Goal: Check status: Check status

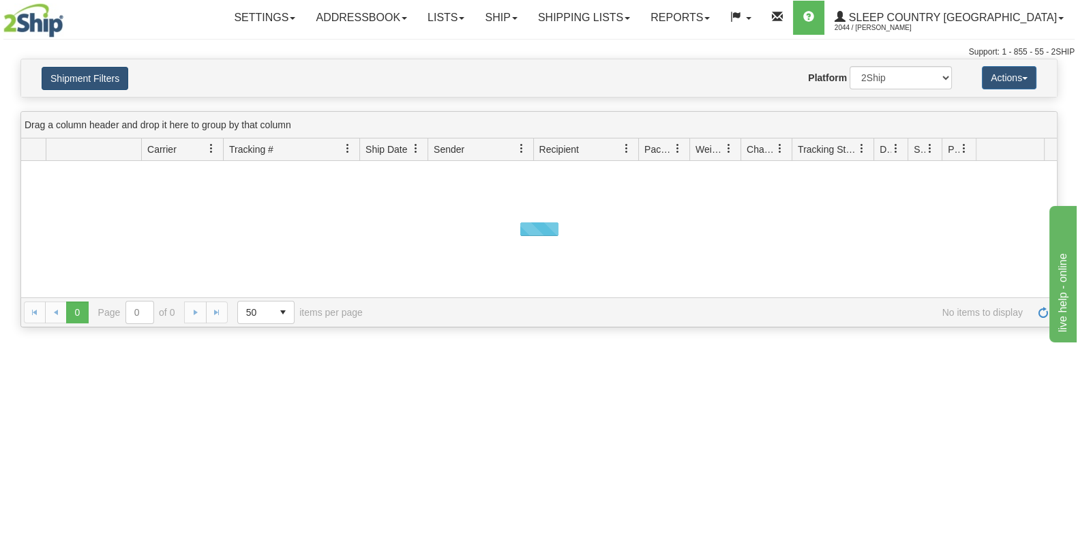
click at [102, 77] on button "Shipment Filters" at bounding box center [85, 78] width 87 height 23
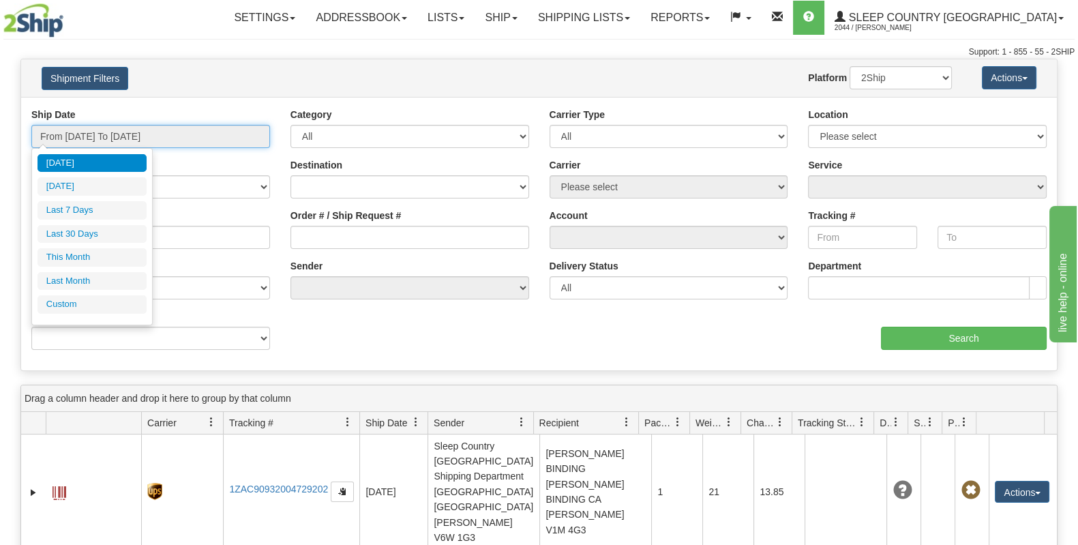
click at [108, 134] on input "From [DATE] To [DATE]" at bounding box center [150, 136] width 239 height 23
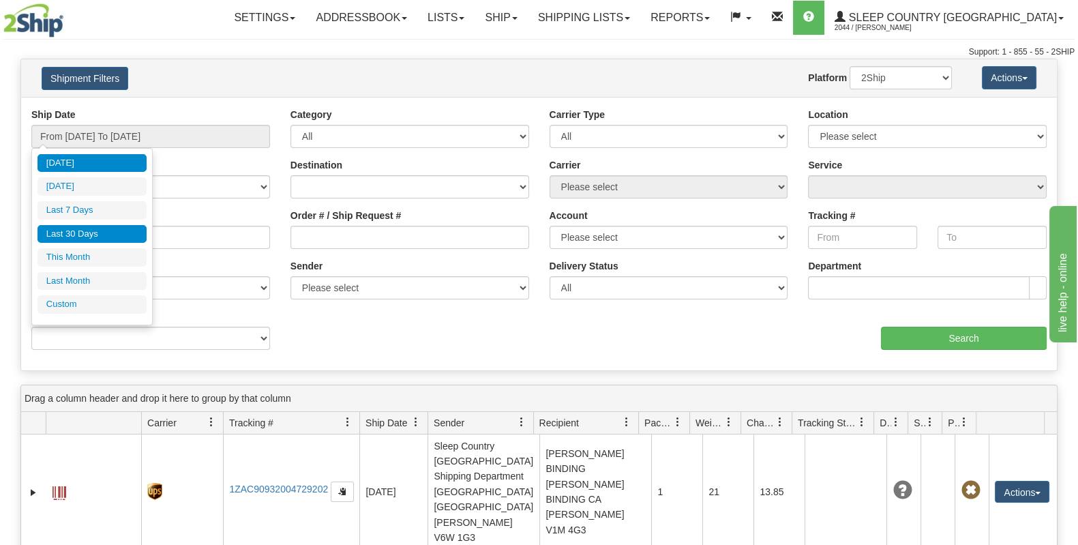
click at [97, 230] on li "Last 30 Days" at bounding box center [92, 234] width 109 height 18
type input "From 09/03/2025 To 10/02/2025"
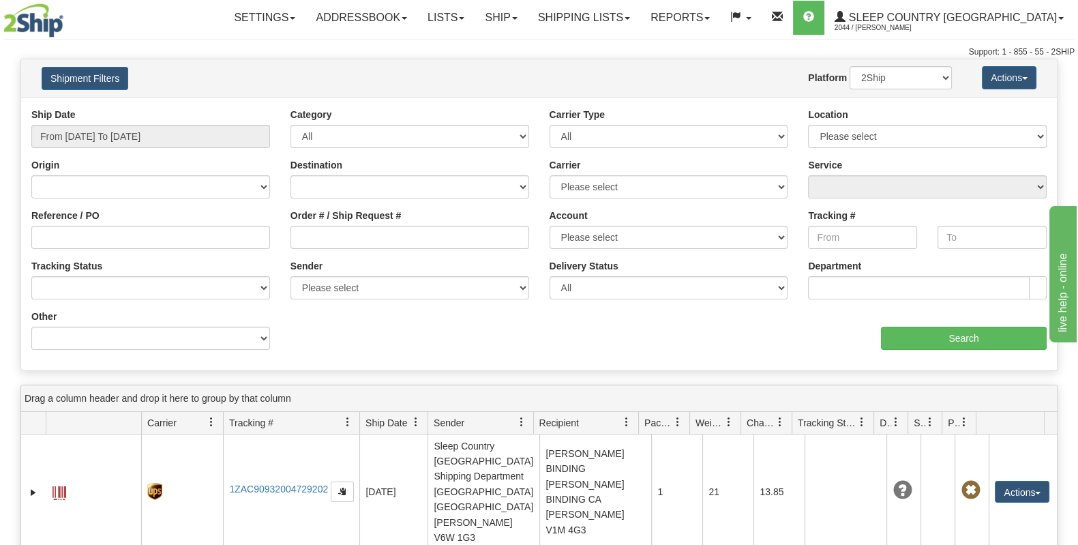
click at [226, 247] on div "Reference / PO" at bounding box center [150, 234] width 259 height 50
click at [202, 236] on input "Reference / PO" at bounding box center [150, 237] width 239 height 23
click at [201, 236] on input "Reference / PO" at bounding box center [150, 237] width 239 height 23
type input "1059658"
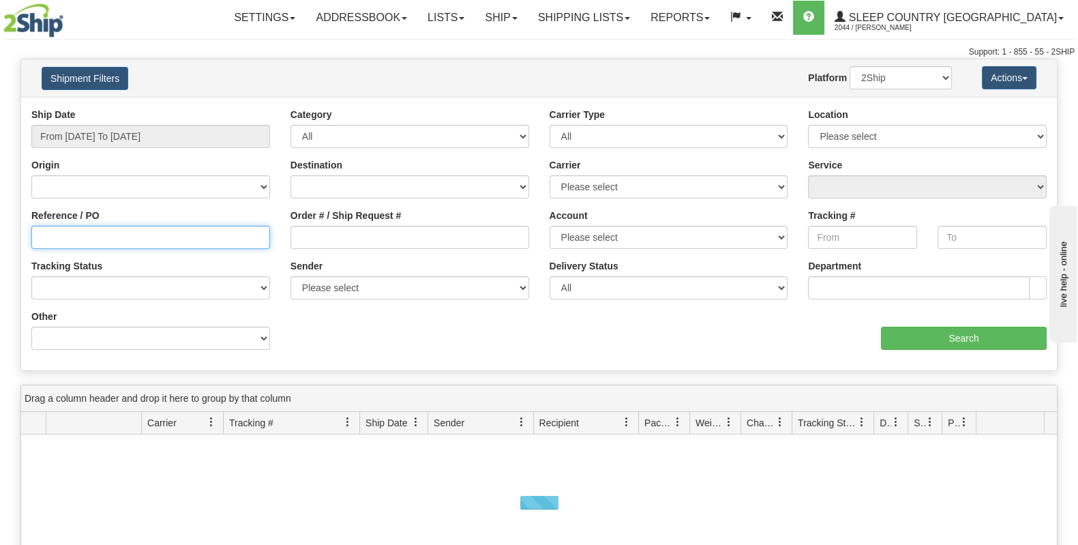
click at [85, 239] on input "Reference / PO" at bounding box center [150, 237] width 239 height 23
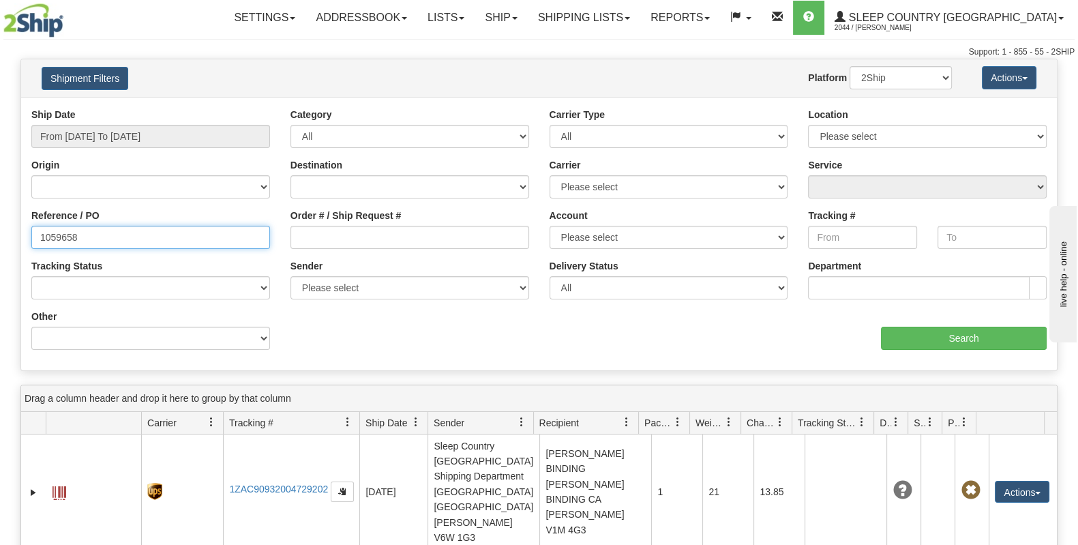
click at [42, 237] on input "1059658" at bounding box center [150, 237] width 239 height 23
type input "1059658"
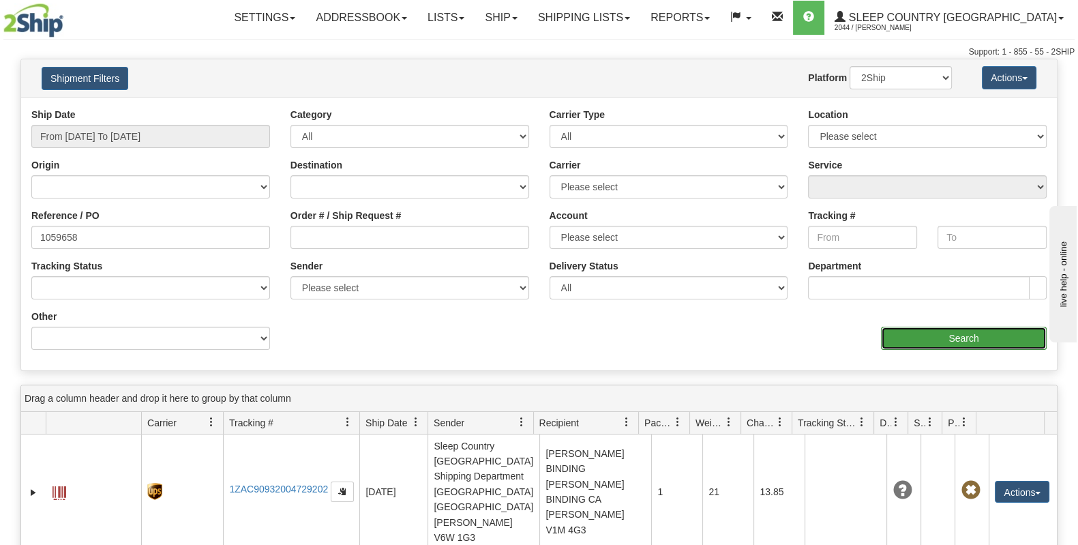
click at [919, 336] on input "Search" at bounding box center [964, 338] width 166 height 23
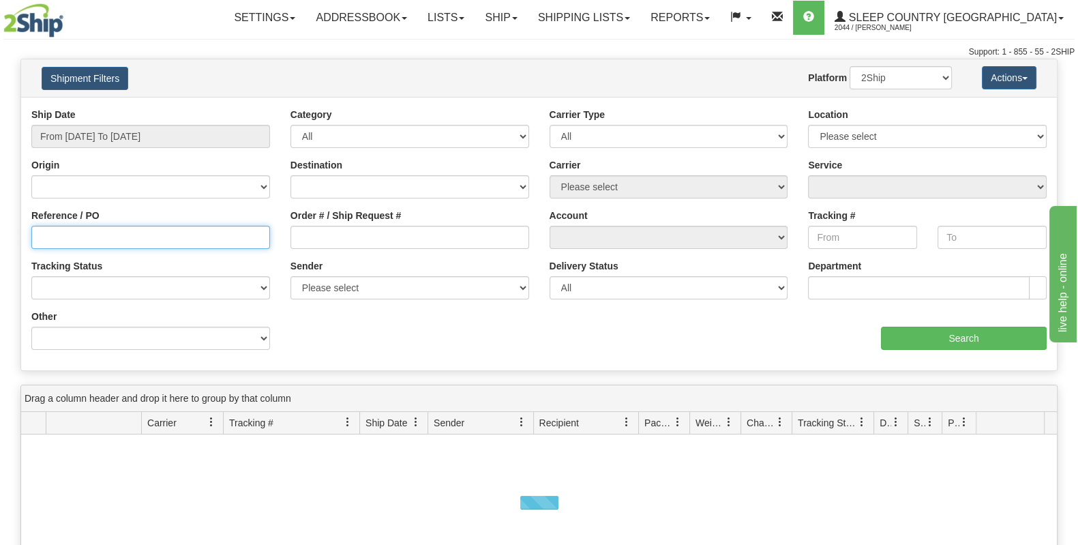
click at [171, 233] on input "Reference / PO" at bounding box center [150, 237] width 239 height 23
